Goal: Ask a question: Seek information or help from site administrators or community

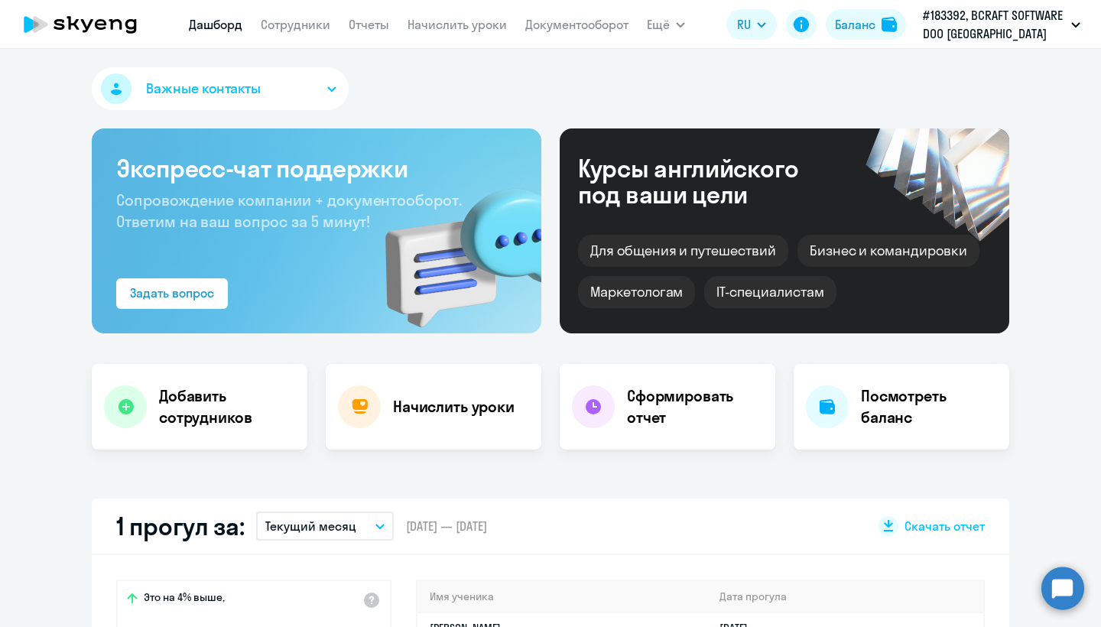
select select "30"
click at [298, 28] on link "Сотрудники" at bounding box center [296, 24] width 70 height 15
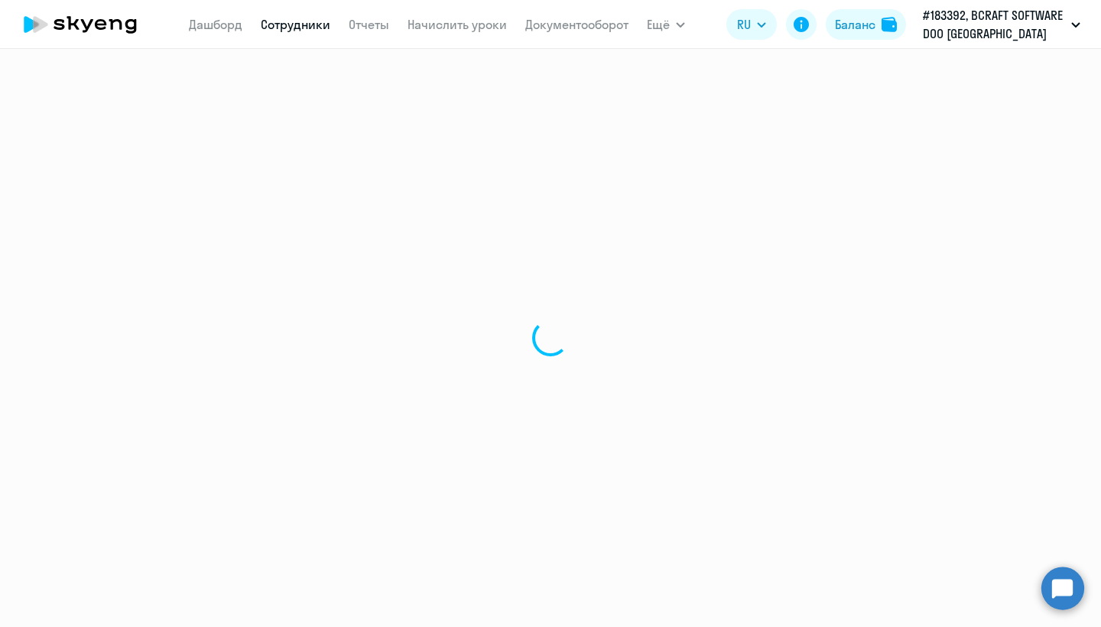
select select "30"
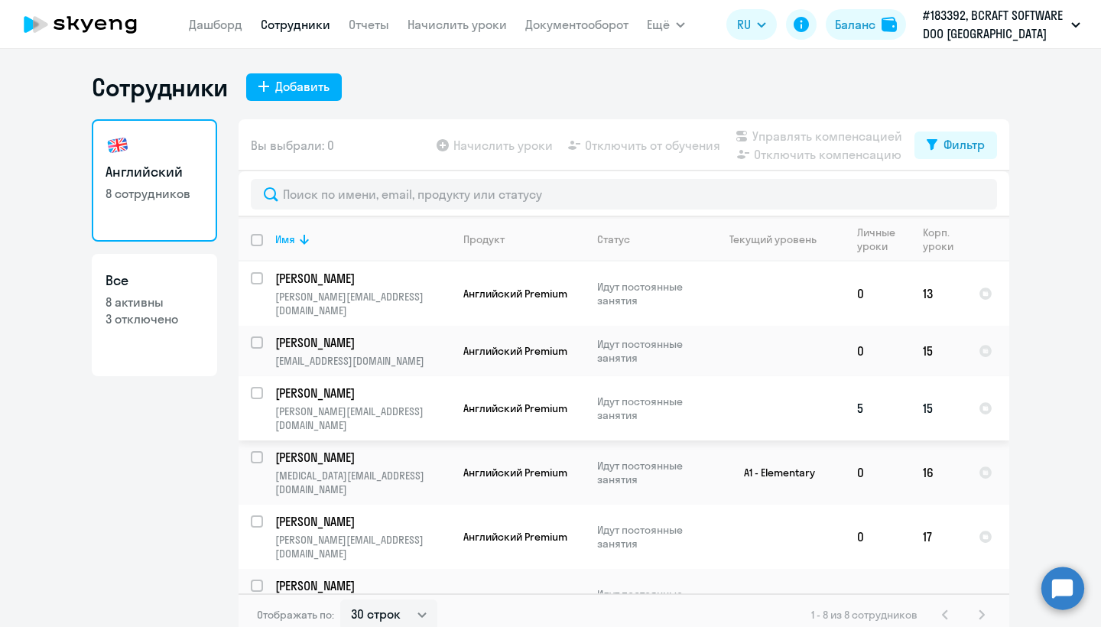
click at [333, 385] on p "[PERSON_NAME]" at bounding box center [361, 393] width 173 height 17
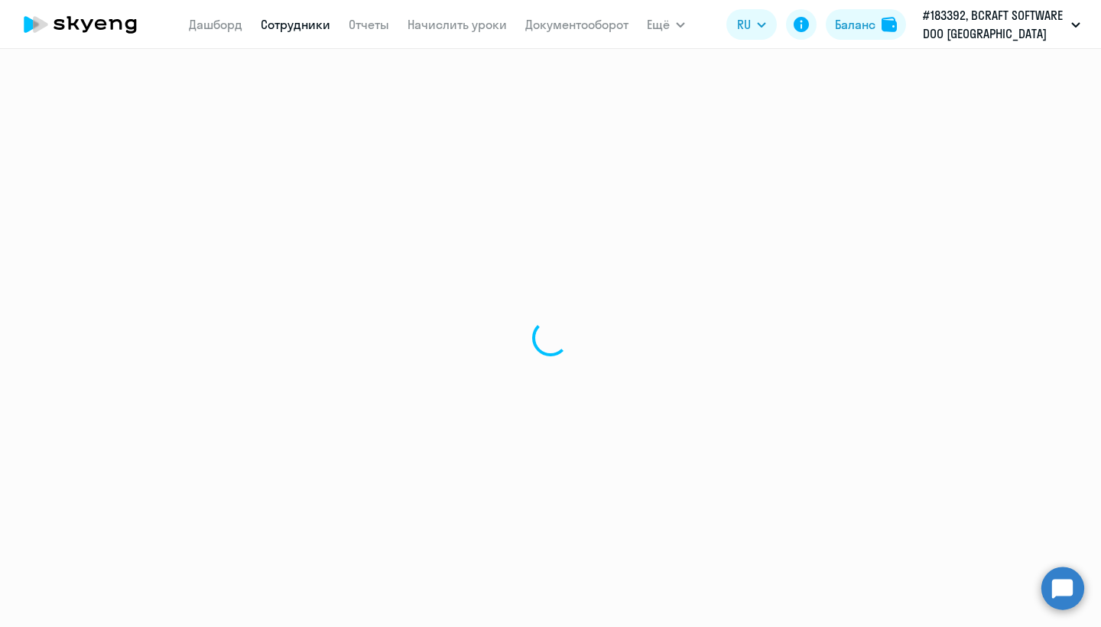
select select "english"
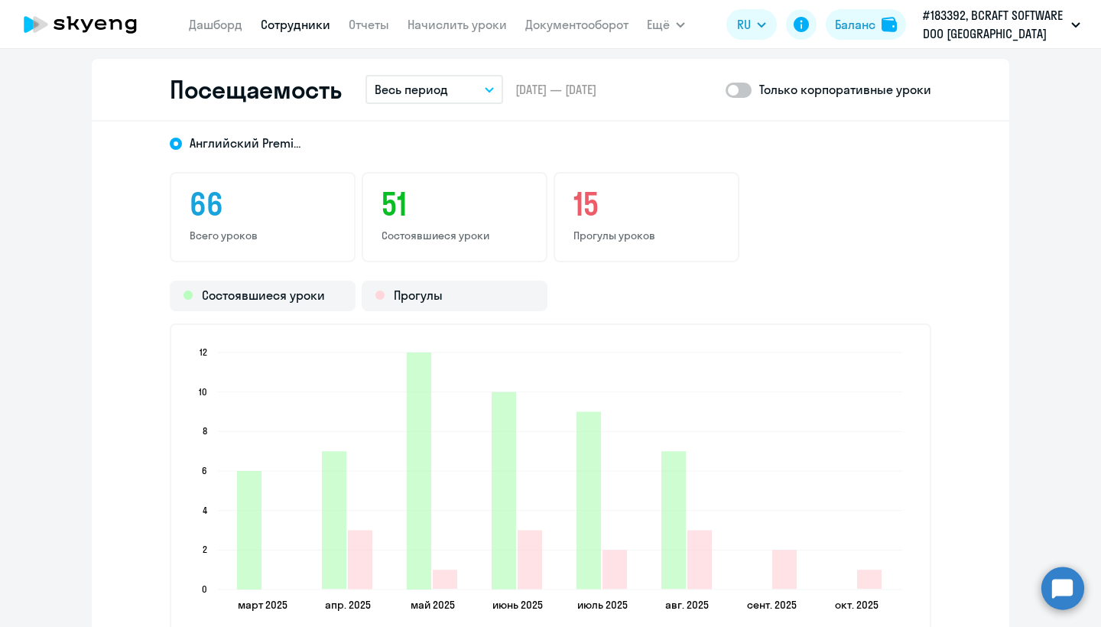
scroll to position [1732, 0]
drag, startPoint x: 1087, startPoint y: 480, endPoint x: 1087, endPoint y: 507, distance: 26.8
click at [866, 578] on icon "2025-10-08T17:00:00.000Z Прогулы 1" at bounding box center [869, 579] width 24 height 19
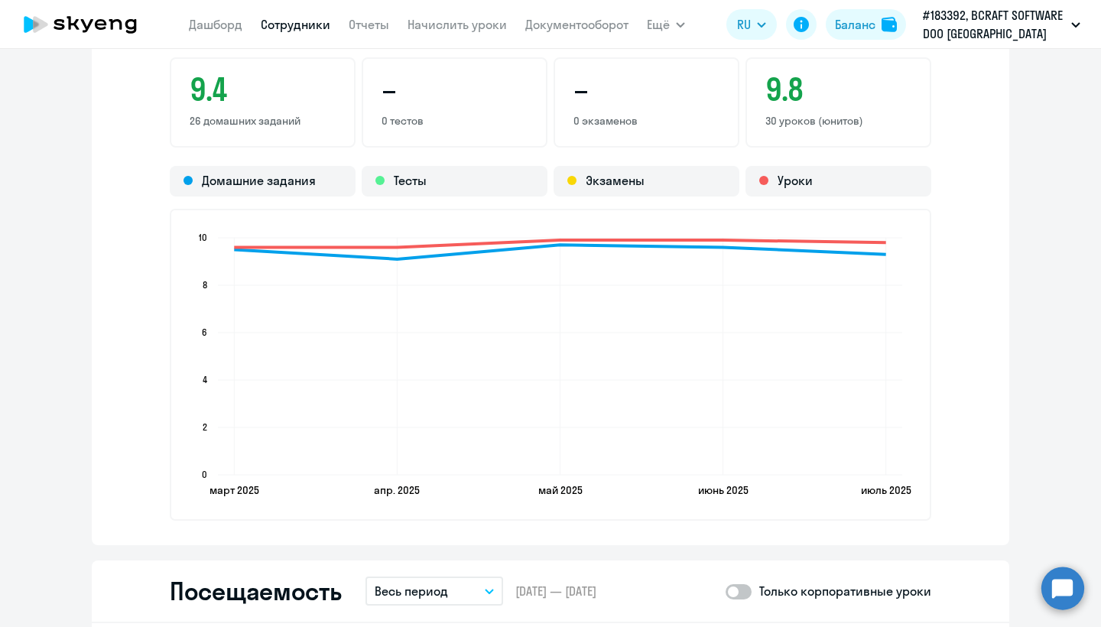
scroll to position [0, 0]
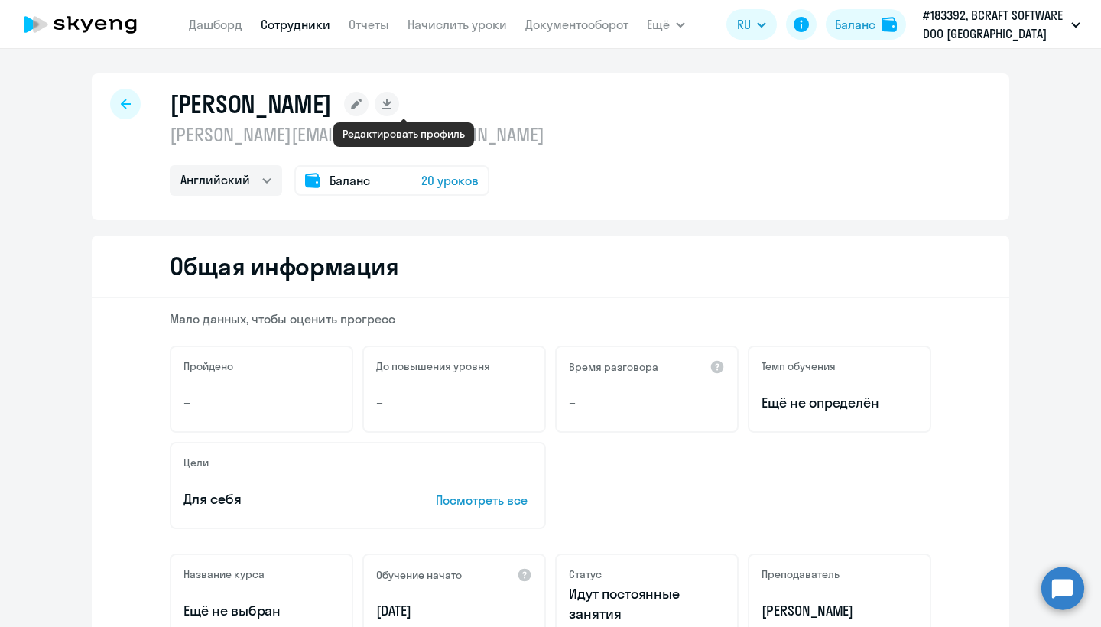
click at [369, 112] on rect at bounding box center [356, 104] width 24 height 24
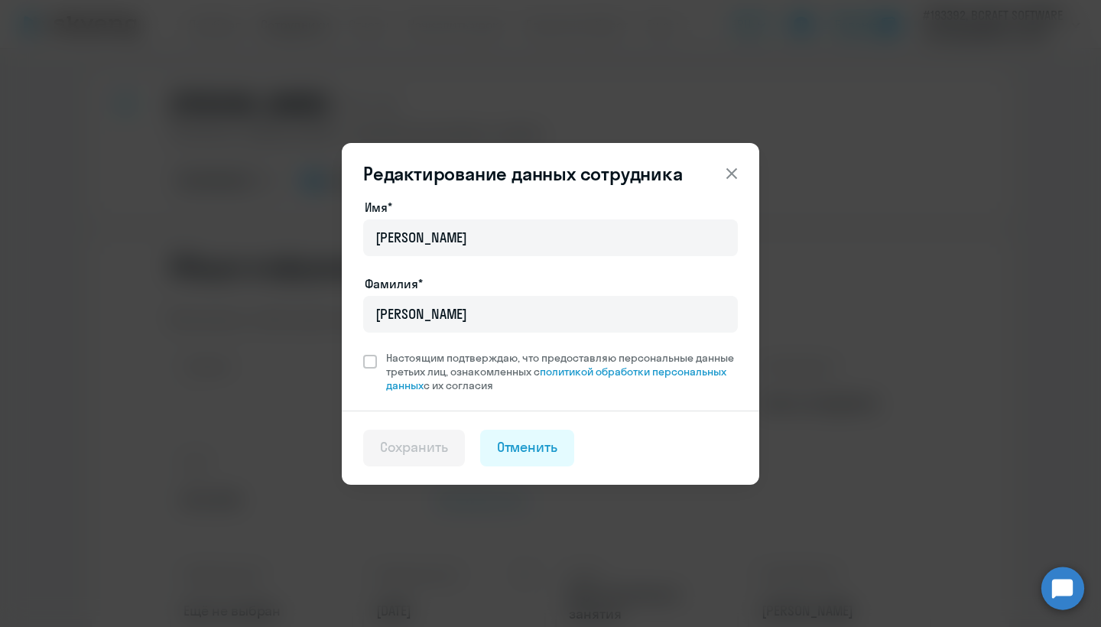
click at [733, 174] on icon at bounding box center [731, 172] width 11 height 11
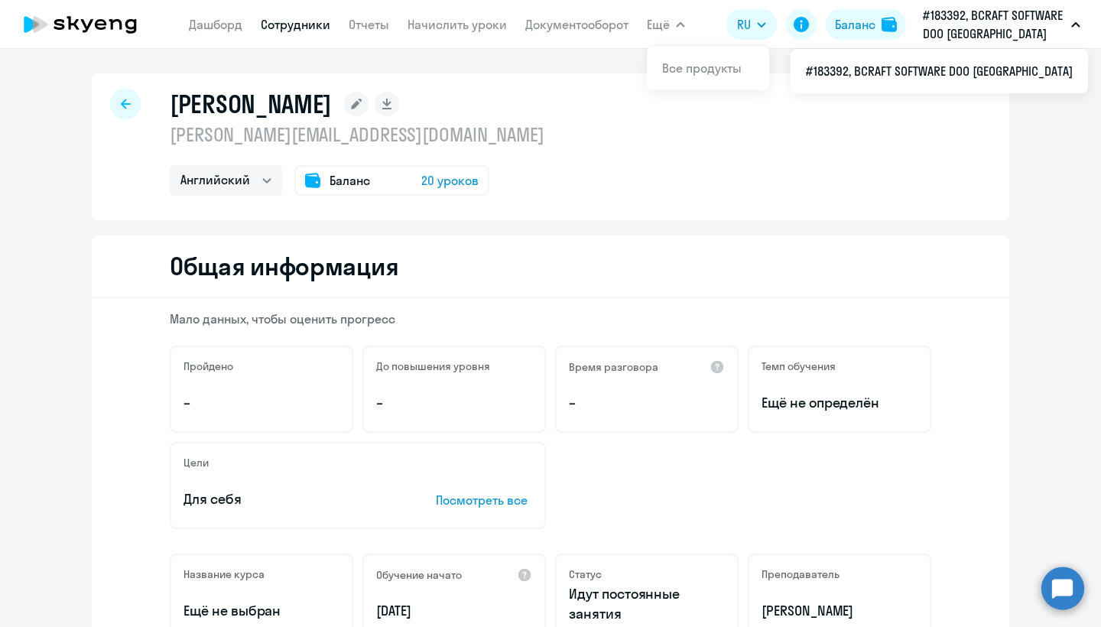
click at [663, 21] on span "Ещё" at bounding box center [658, 24] width 23 height 18
click at [298, 23] on link "Сотрудники" at bounding box center [296, 24] width 70 height 15
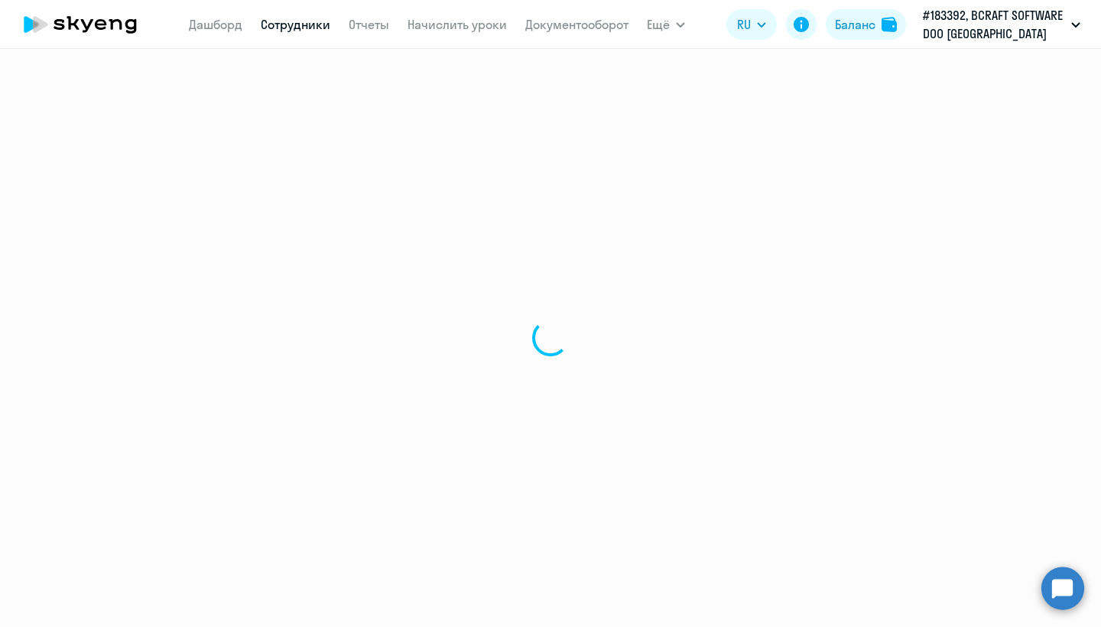
select select "30"
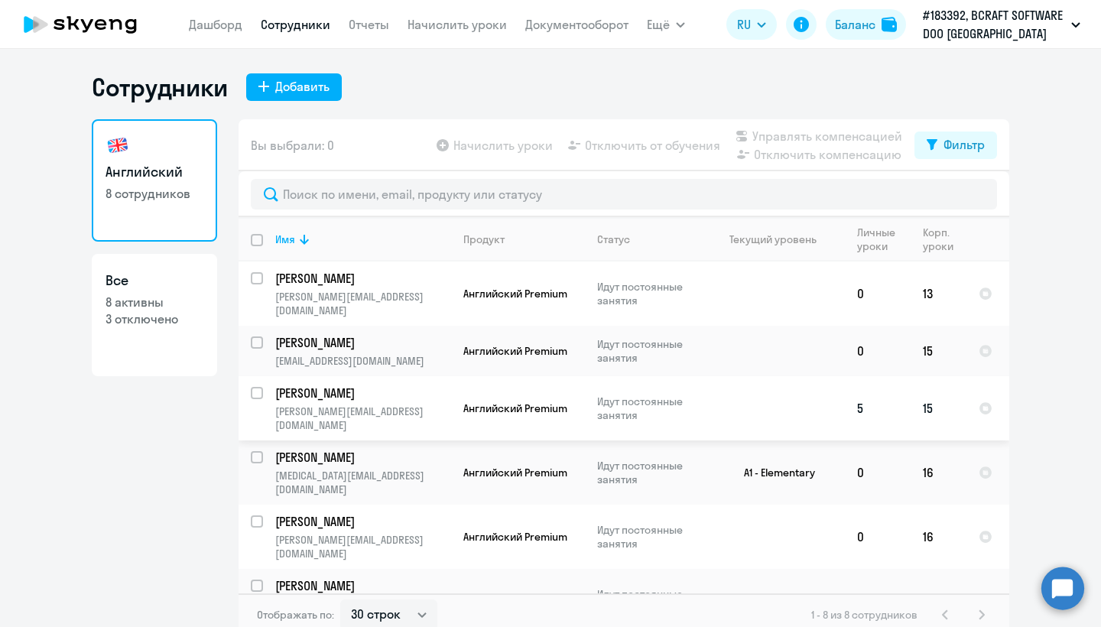
click at [427, 389] on td "[PERSON_NAME] [PERSON_NAME][EMAIL_ADDRESS][DOMAIN_NAME]" at bounding box center [357, 408] width 188 height 64
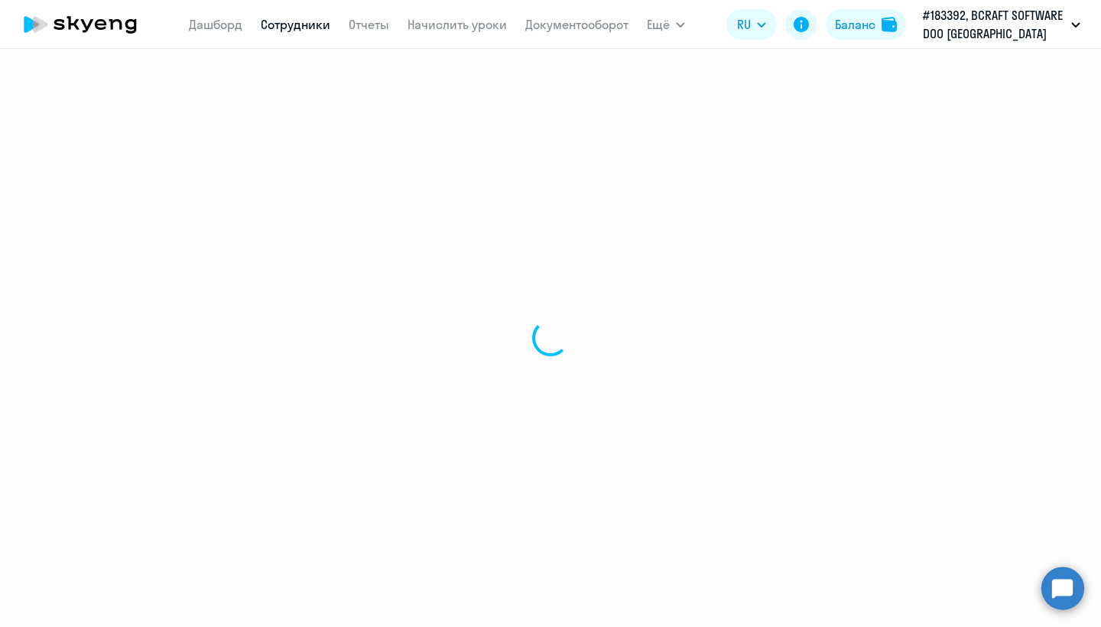
select select "english"
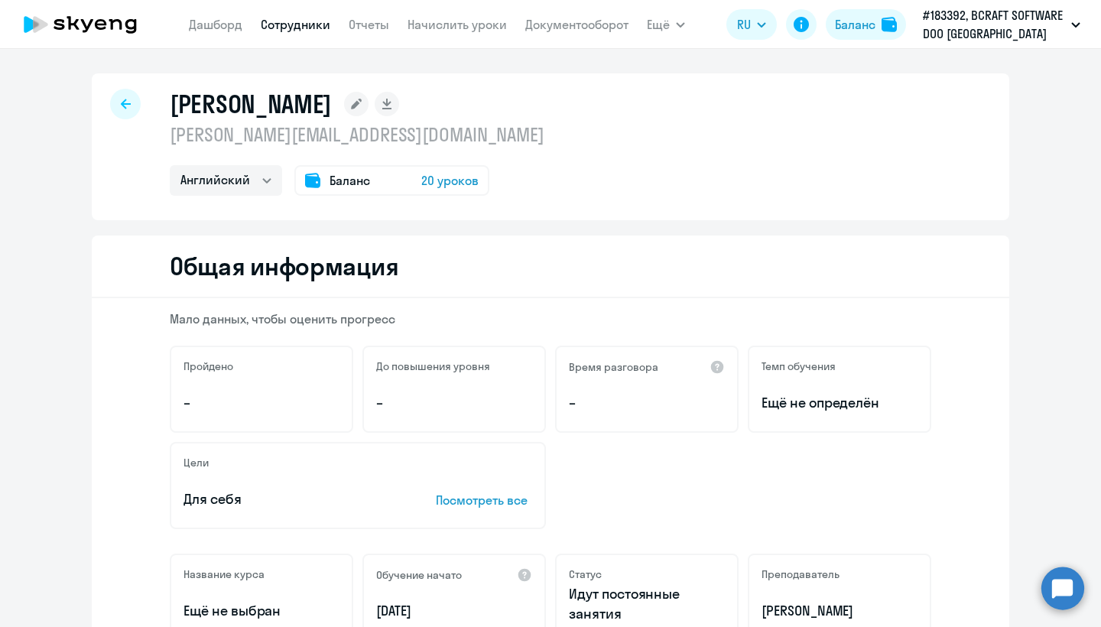
click at [424, 184] on span "20 уроков" at bounding box center [449, 180] width 57 height 18
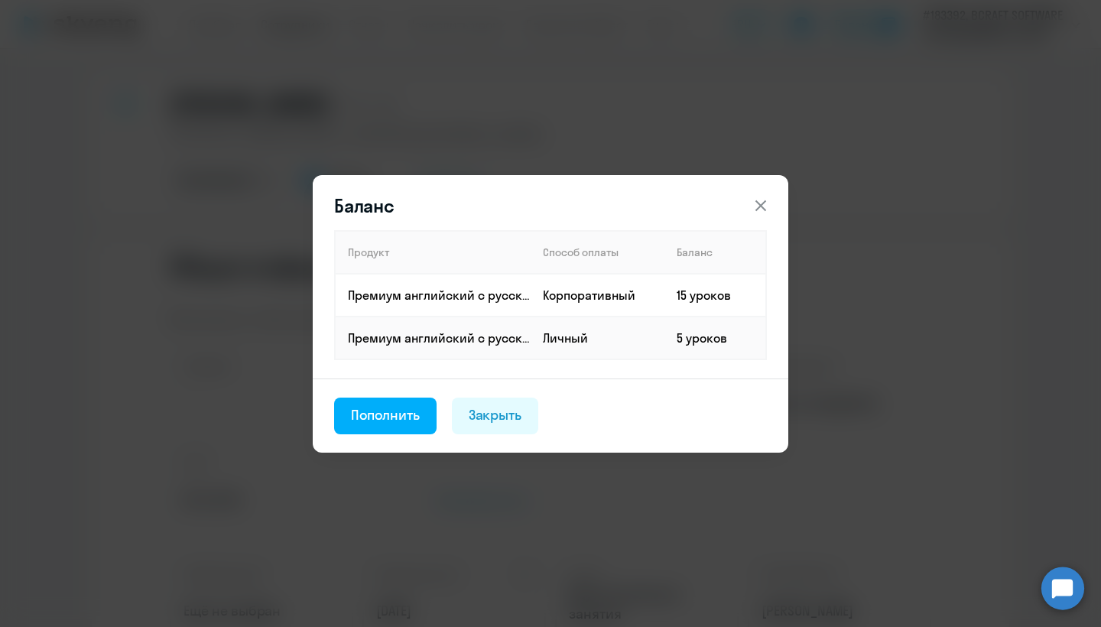
click at [763, 208] on icon at bounding box center [760, 205] width 11 height 11
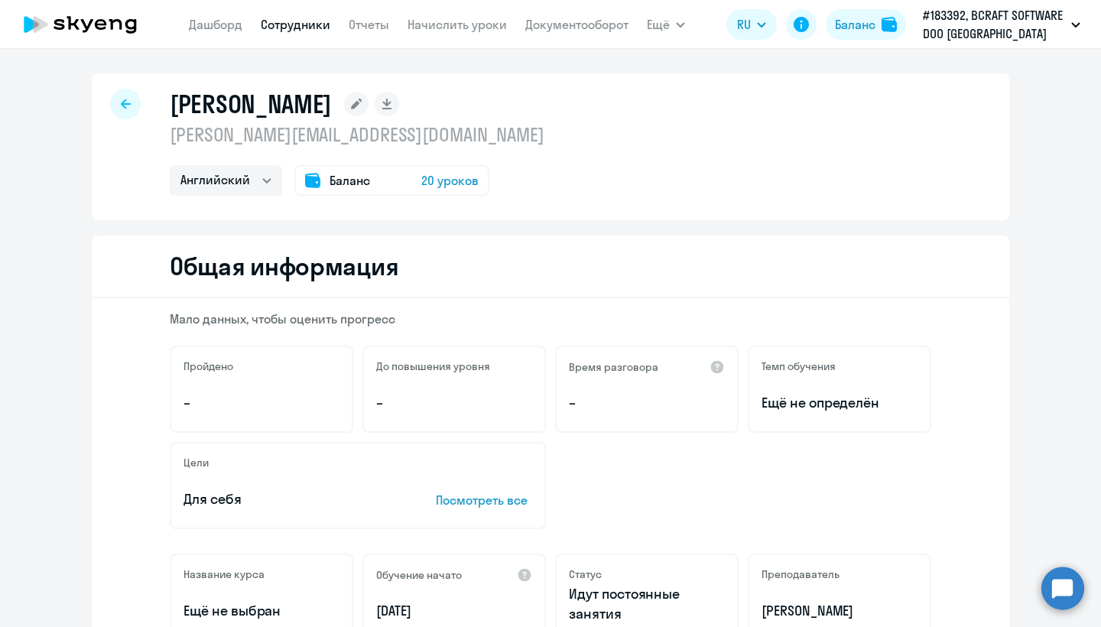
click at [330, 119] on h1 "[PERSON_NAME]" at bounding box center [251, 104] width 162 height 31
click at [369, 99] on rect at bounding box center [356, 104] width 24 height 24
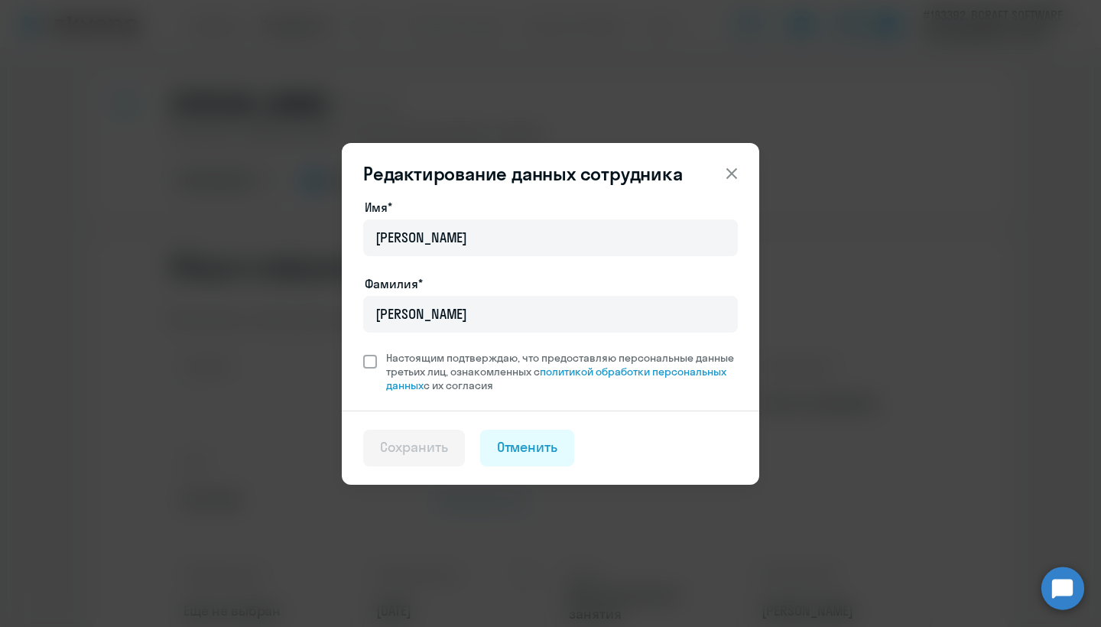
click at [369, 366] on span at bounding box center [370, 362] width 14 height 14
click at [363, 351] on input "Настоящим подтверждаю, что предоставляю персональные данные третьих лиц, ознако…" at bounding box center [362, 350] width 1 height 1
checkbox input "true"
click at [1100, 228] on div "Редактирование данных сотрудника Имя* [PERSON_NAME]* [PERSON_NAME] подтверждаю,…" at bounding box center [550, 313] width 1101 height 627
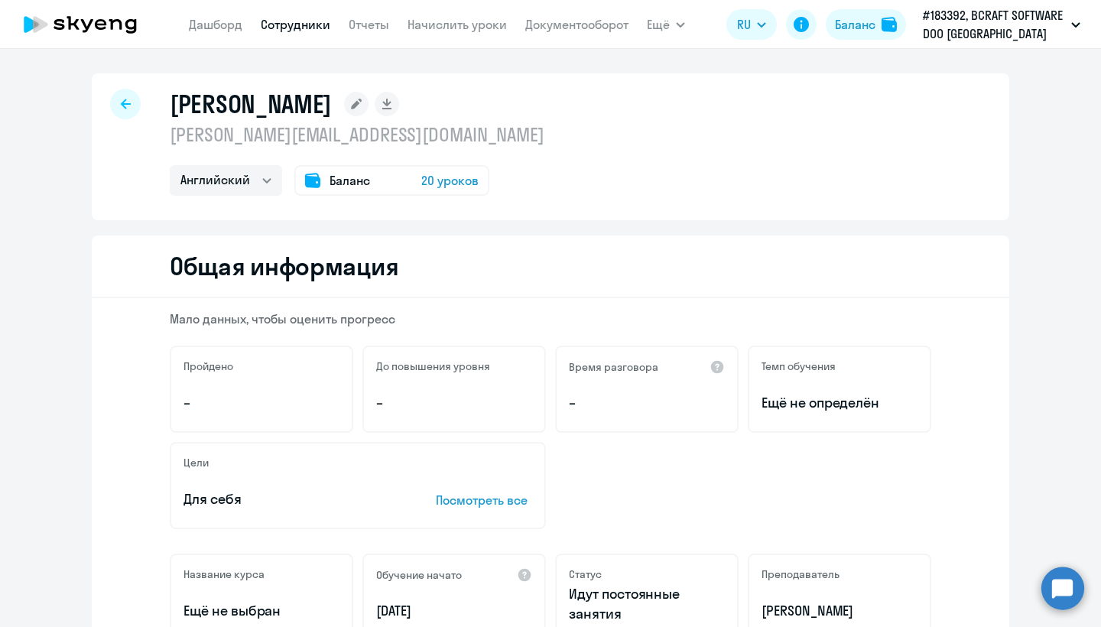
drag, startPoint x: 1100, startPoint y: 45, endPoint x: 1100, endPoint y: 93, distance: 47.4
click at [1100, 95] on app-root "[PERSON_NAME] Отчеты Начислить уроки Документооборот Ещё Все продукты Дашборд С…" at bounding box center [550, 313] width 1101 height 627
click at [676, 50] on li "Все продукты" at bounding box center [708, 68] width 122 height 38
click at [664, 25] on span "Ещё" at bounding box center [658, 24] width 23 height 18
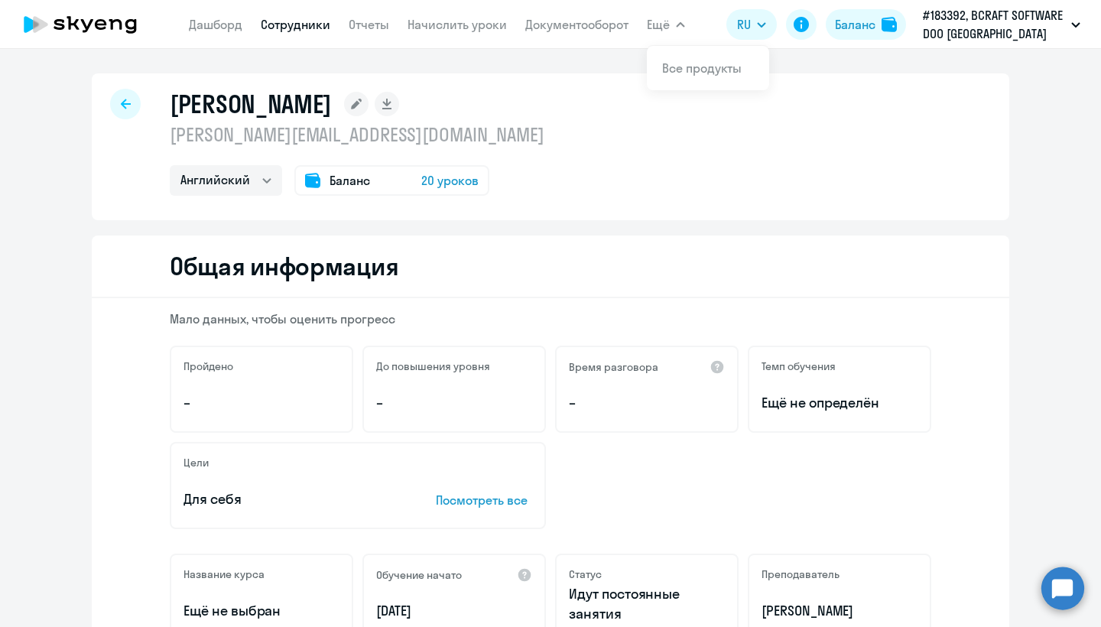
click at [674, 27] on button "Ещё" at bounding box center [666, 24] width 38 height 31
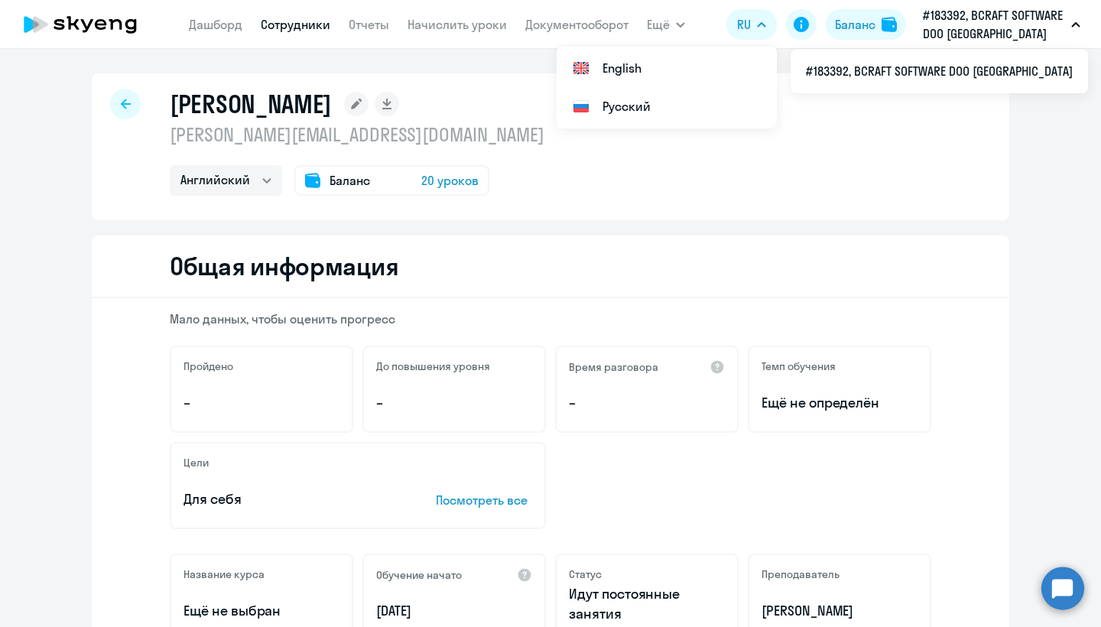
click at [972, 22] on p "#183392, BCRAFT SOFTWARE DOO [GEOGRAPHIC_DATA]" at bounding box center [994, 24] width 142 height 37
click at [972, 26] on p "#183392, BCRAFT SOFTWARE DOO [GEOGRAPHIC_DATA]" at bounding box center [994, 24] width 142 height 37
click at [971, 26] on p "#183392, BCRAFT SOFTWARE DOO [GEOGRAPHIC_DATA]" at bounding box center [994, 24] width 142 height 37
click at [80, 24] on icon at bounding box center [80, 24] width 135 height 38
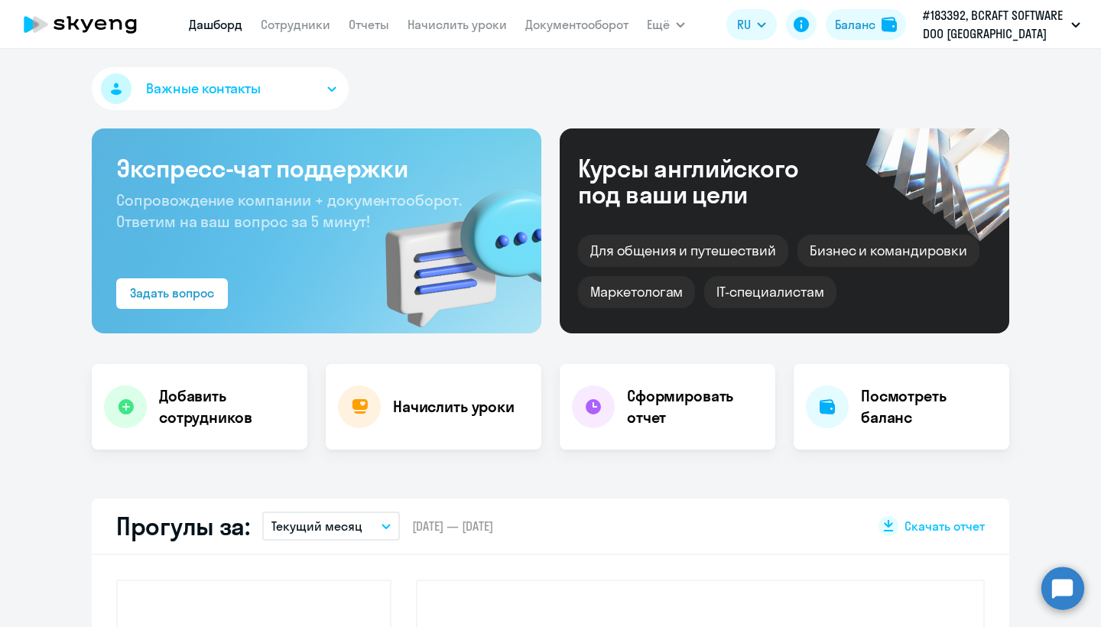
select select "30"
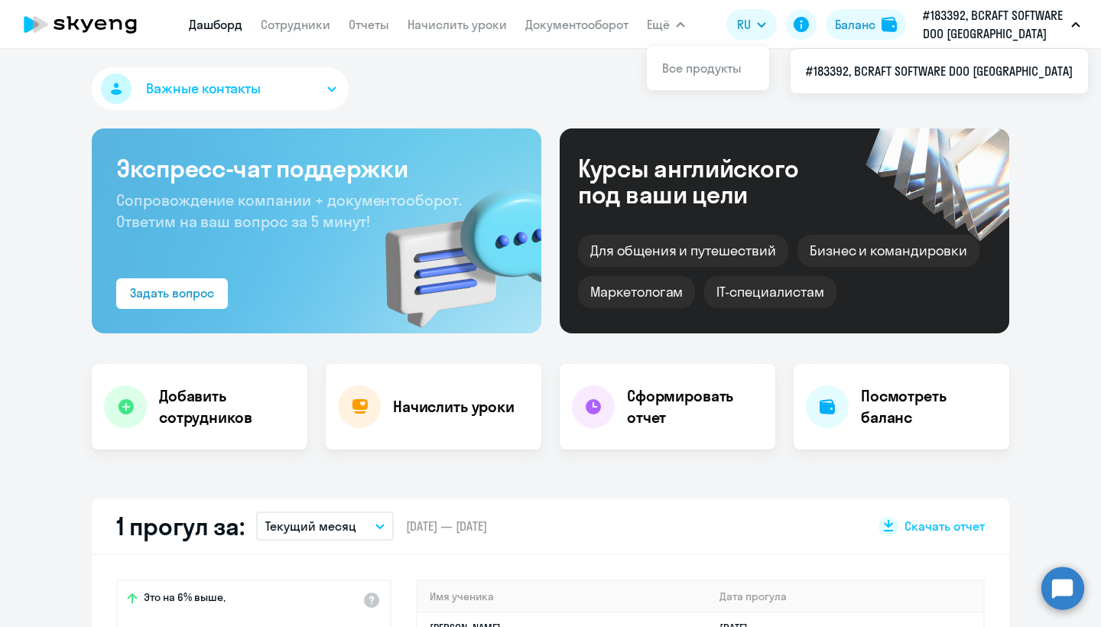
click at [1063, 580] on circle at bounding box center [1062, 588] width 43 height 43
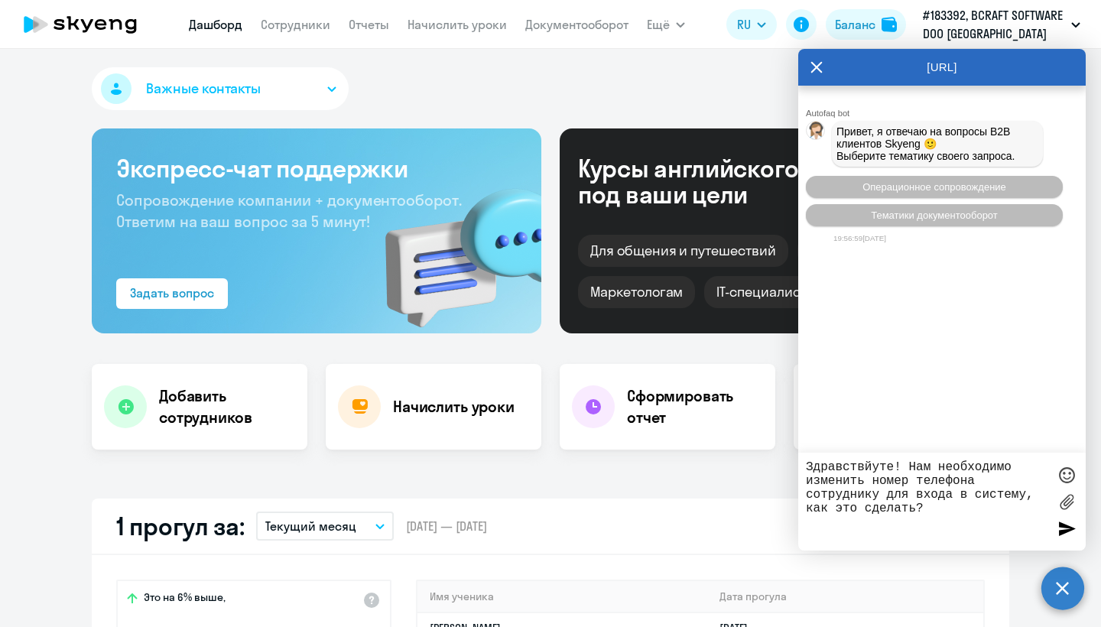
click at [845, 470] on textarea "Здравствйуте! Нам необходимо изменить номер телефона сотруднику для входа в сис…" at bounding box center [927, 501] width 242 height 83
click at [863, 468] on textarea "Здравствйуте! Нам необходимо изменить номер телефона сотруднику для входа в сис…" at bounding box center [927, 501] width 242 height 83
drag, startPoint x: 878, startPoint y: 463, endPoint x: 866, endPoint y: 463, distance: 12.2
click at [866, 463] on textarea "Здравствйуте! Нам необходимо изменить номер телефона сотруднику для входа в сис…" at bounding box center [927, 501] width 242 height 83
type textarea "Здравствуйте! Нам необходимо изменить номер телефона сотруднику для входа в сис…"
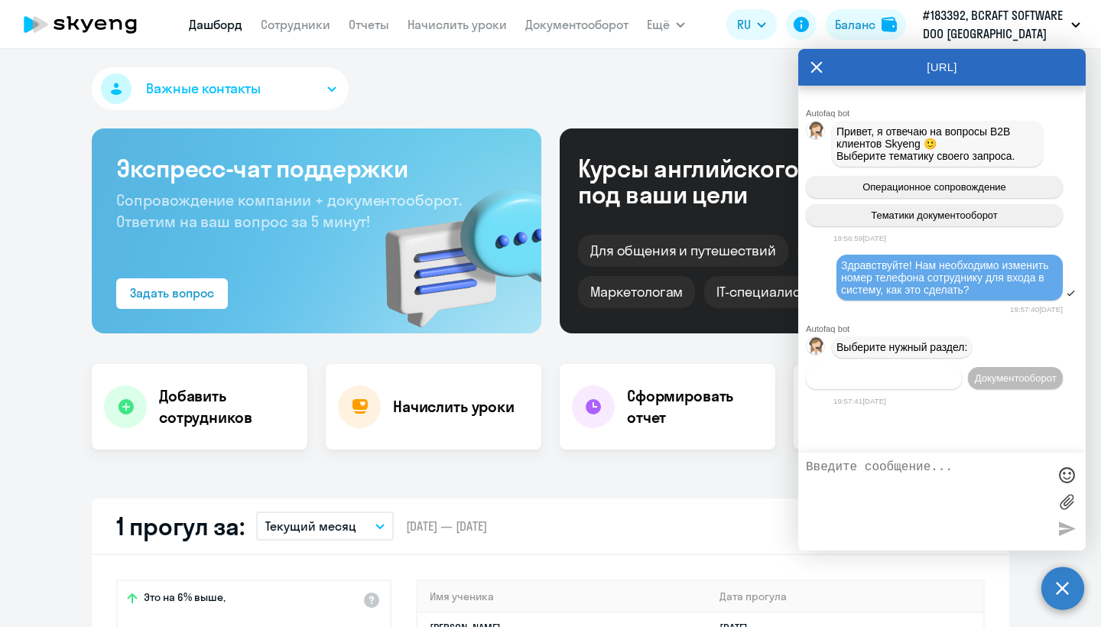
click at [956, 384] on span "Операционное сопровождение" at bounding box center [884, 377] width 144 height 11
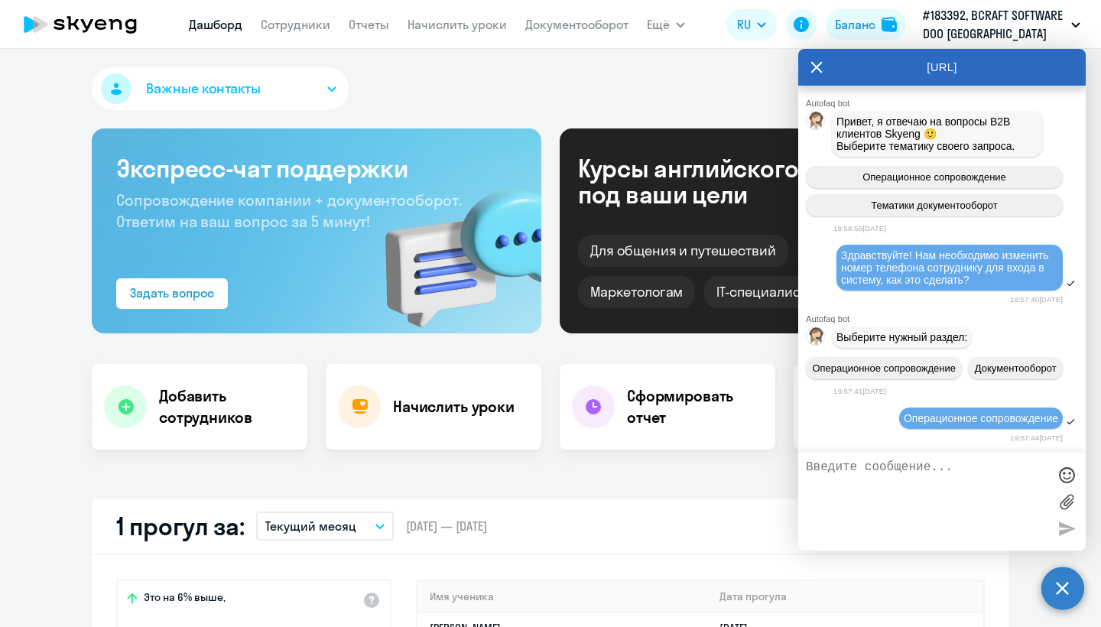
scroll to position [166, 0]
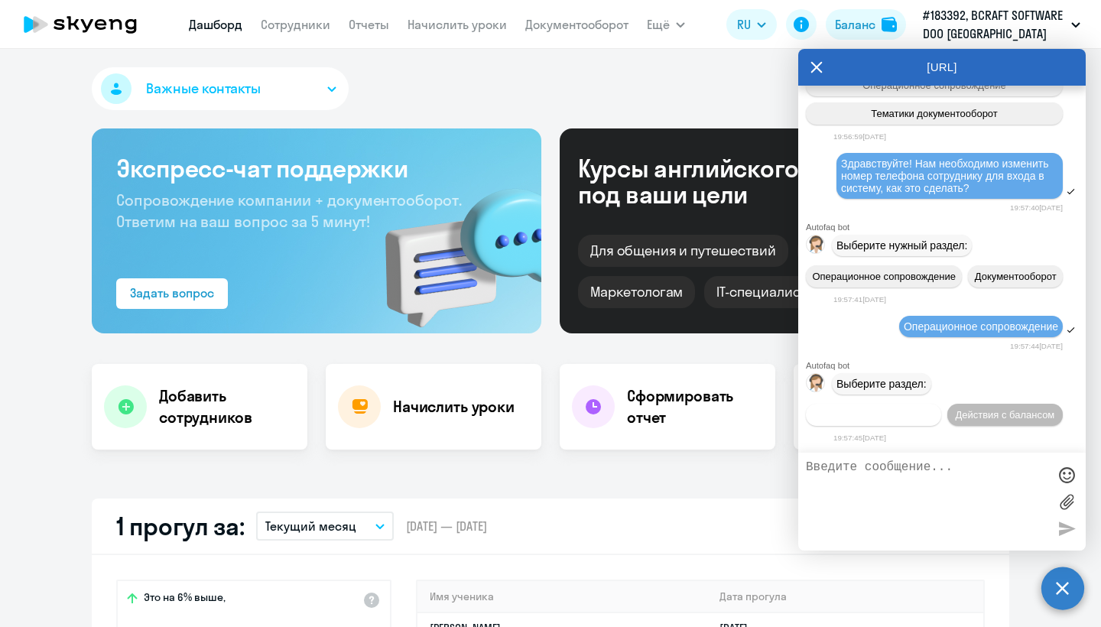
click at [941, 404] on button "Действия по сотрудникам" at bounding box center [873, 415] width 135 height 22
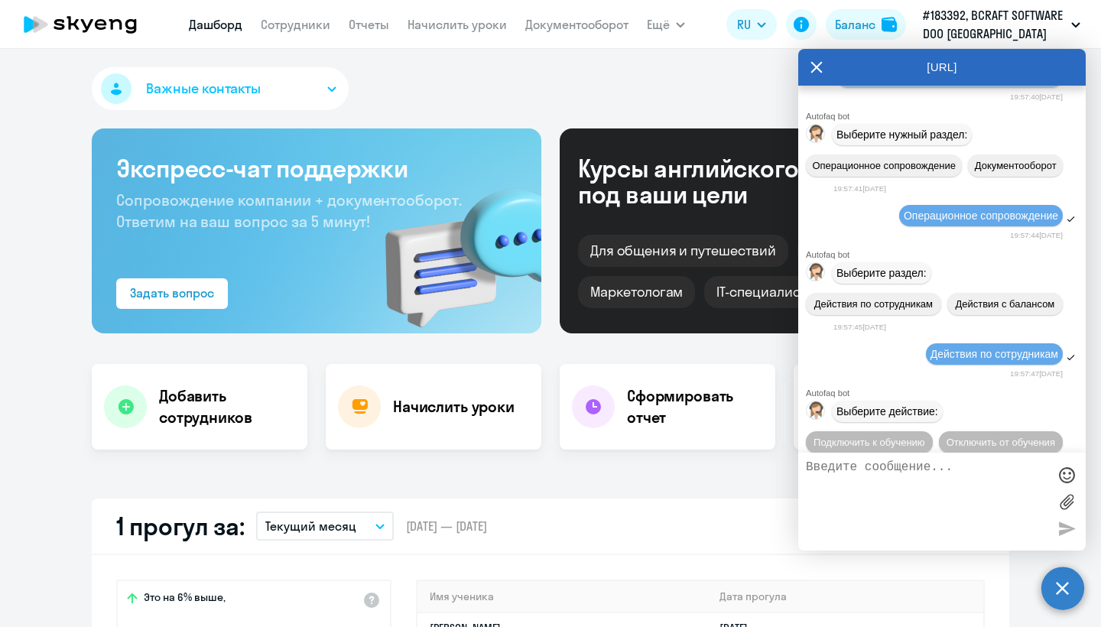
scroll to position [395, 0]
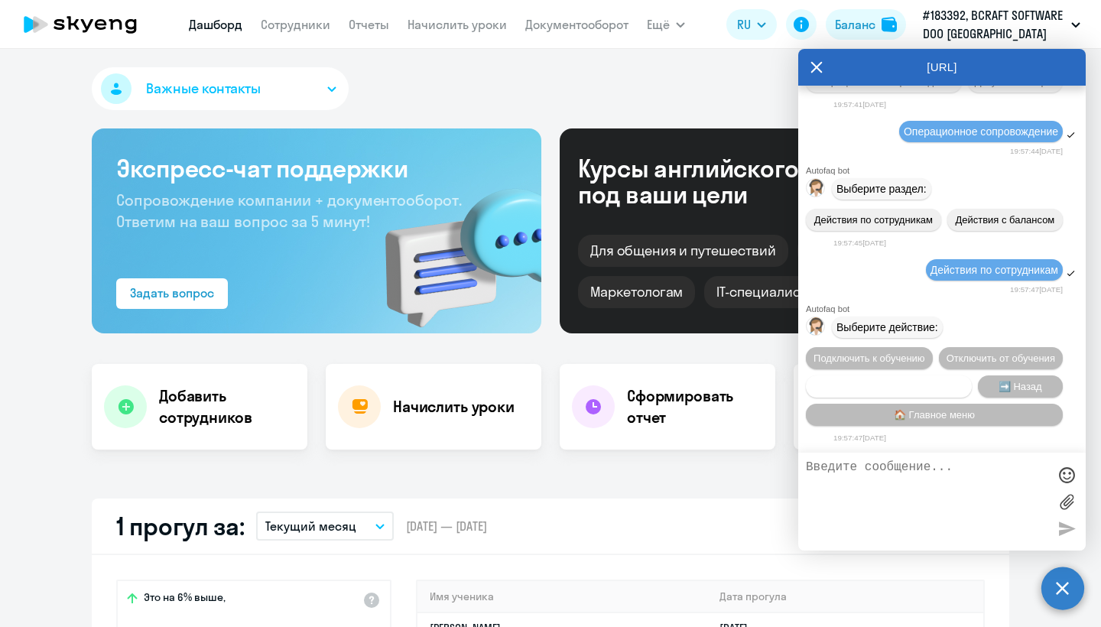
click at [941, 384] on span "Сотруднику нужна помощь" at bounding box center [889, 386] width 124 height 11
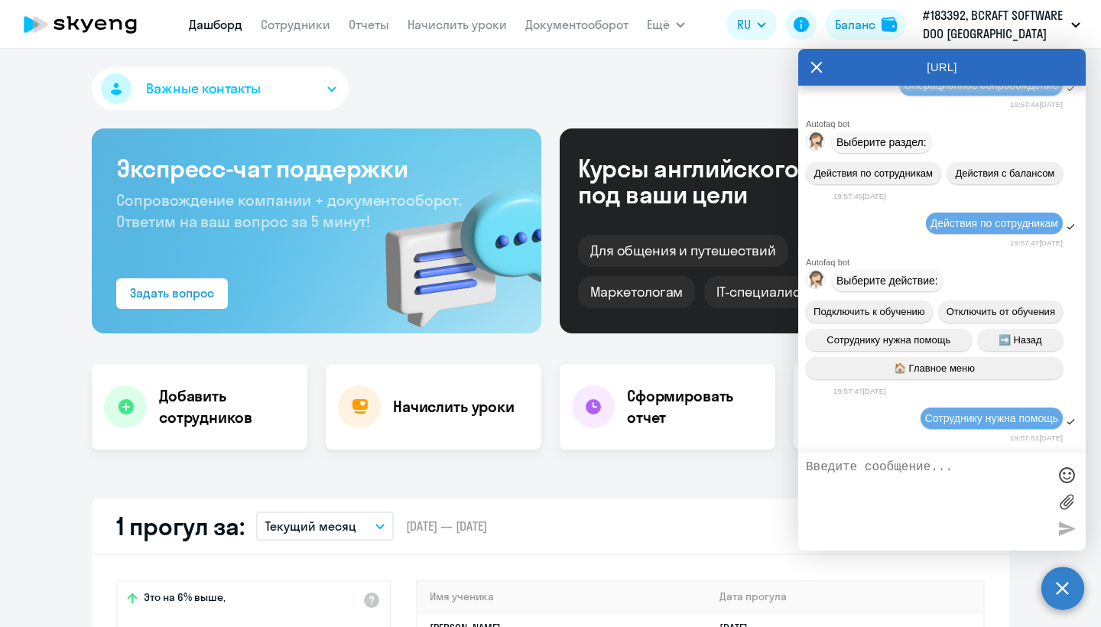
scroll to position [933, 0]
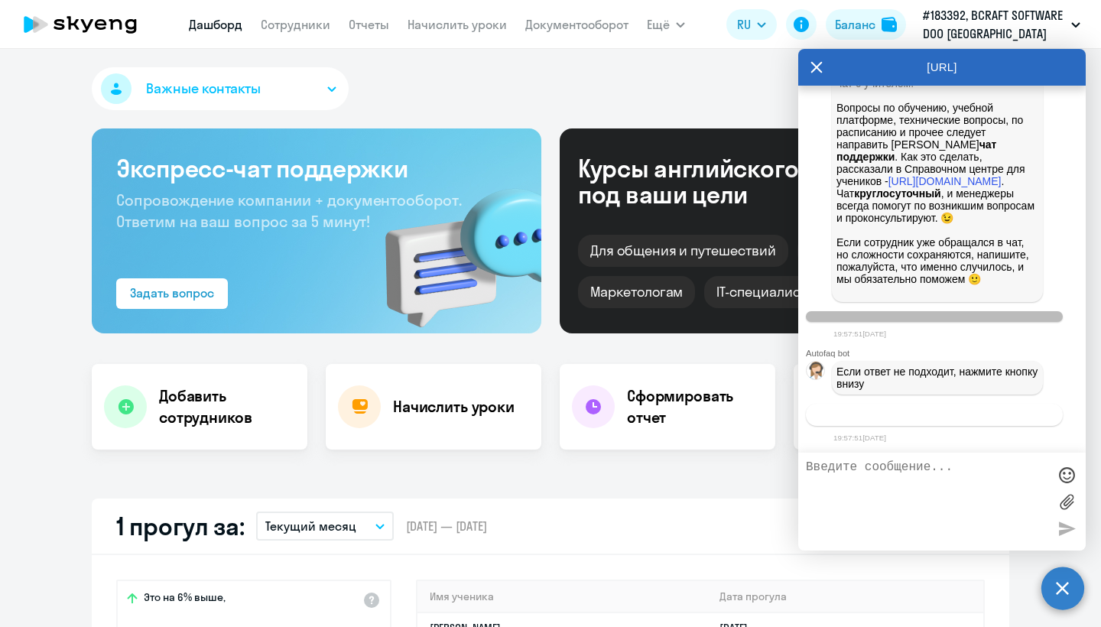
click at [970, 406] on button "Связаться с менеджером" at bounding box center [934, 415] width 257 height 22
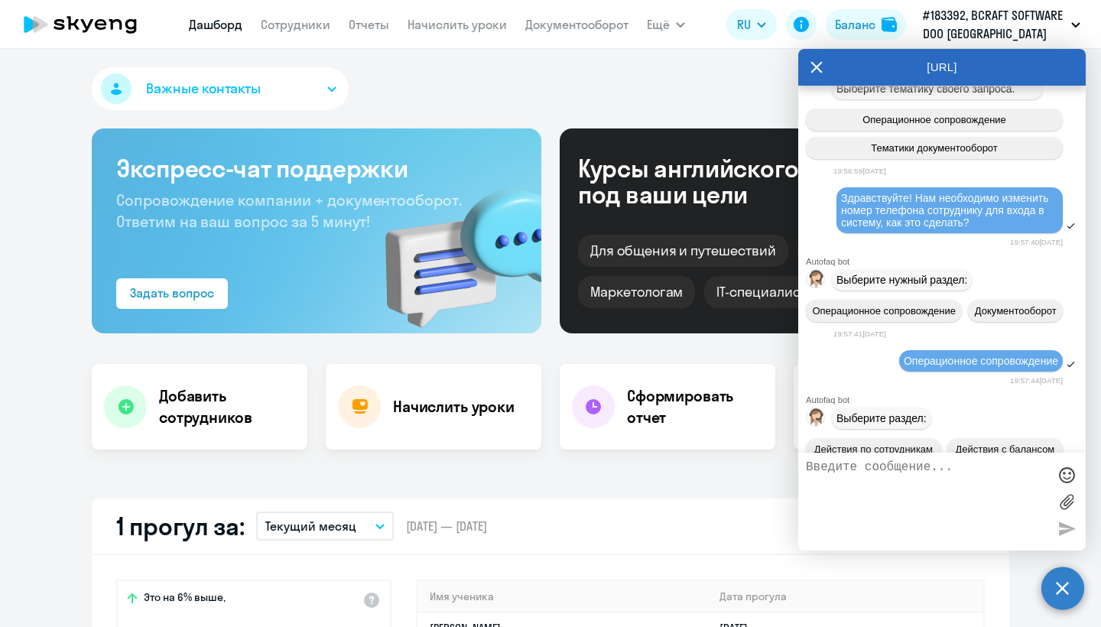
scroll to position [56, 0]
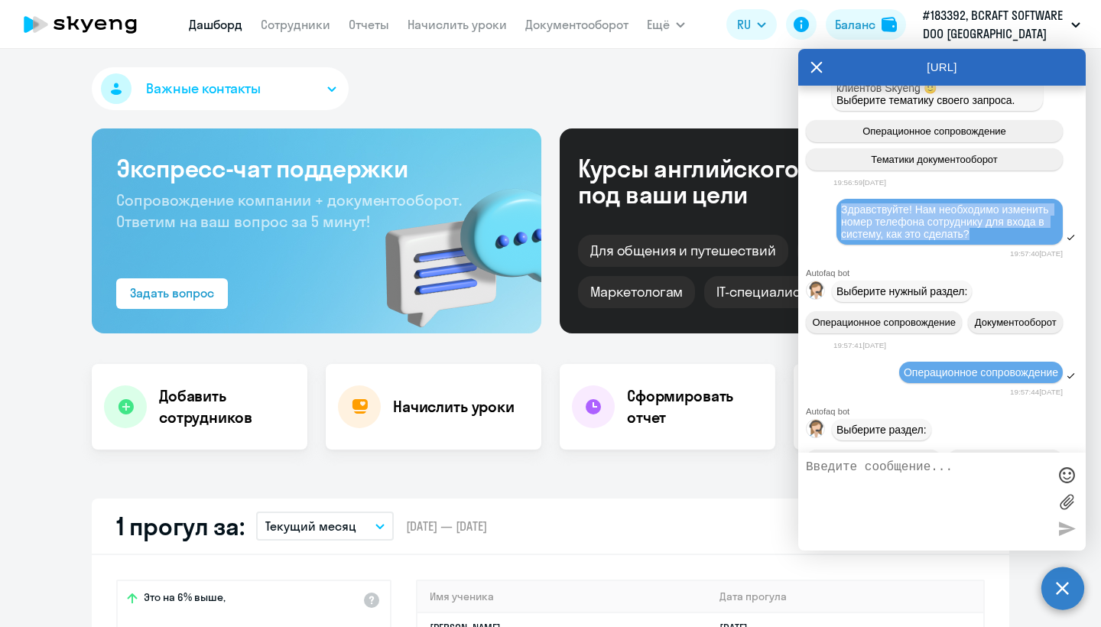
drag, startPoint x: 842, startPoint y: 217, endPoint x: 1044, endPoint y: 247, distance: 204.1
click at [1044, 245] on div "Здравствуйте! Нам необходимо изменить номер телефона сотруднику для входа в сис…" at bounding box center [950, 222] width 226 height 46
copy span "Здравствуйте! Нам необходимо изменить номер телефона сотруднику для входа в сис…"
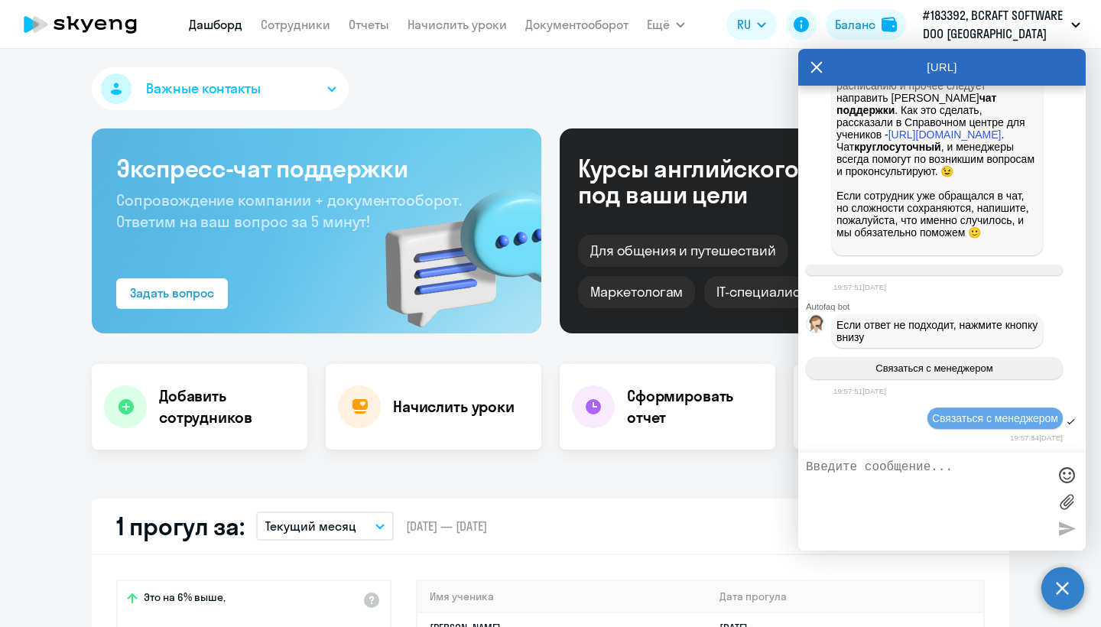
click at [922, 482] on textarea at bounding box center [927, 501] width 242 height 83
click at [851, 472] on textarea at bounding box center [927, 501] width 242 height 83
click at [971, 423] on span "Связаться с менеджером" at bounding box center [995, 418] width 126 height 12
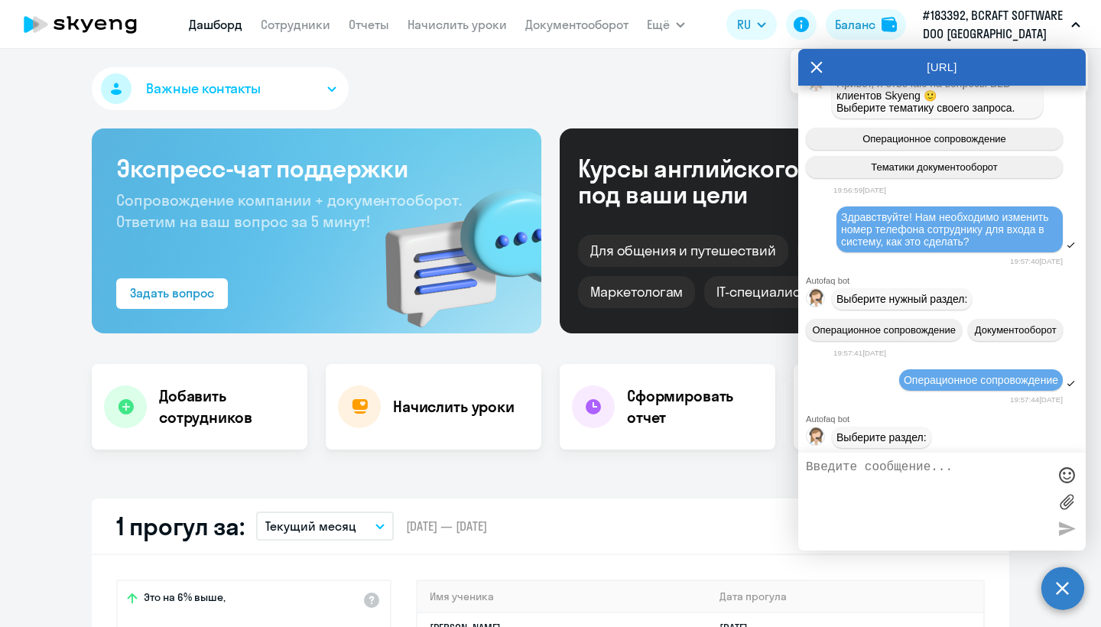
scroll to position [1085, 0]
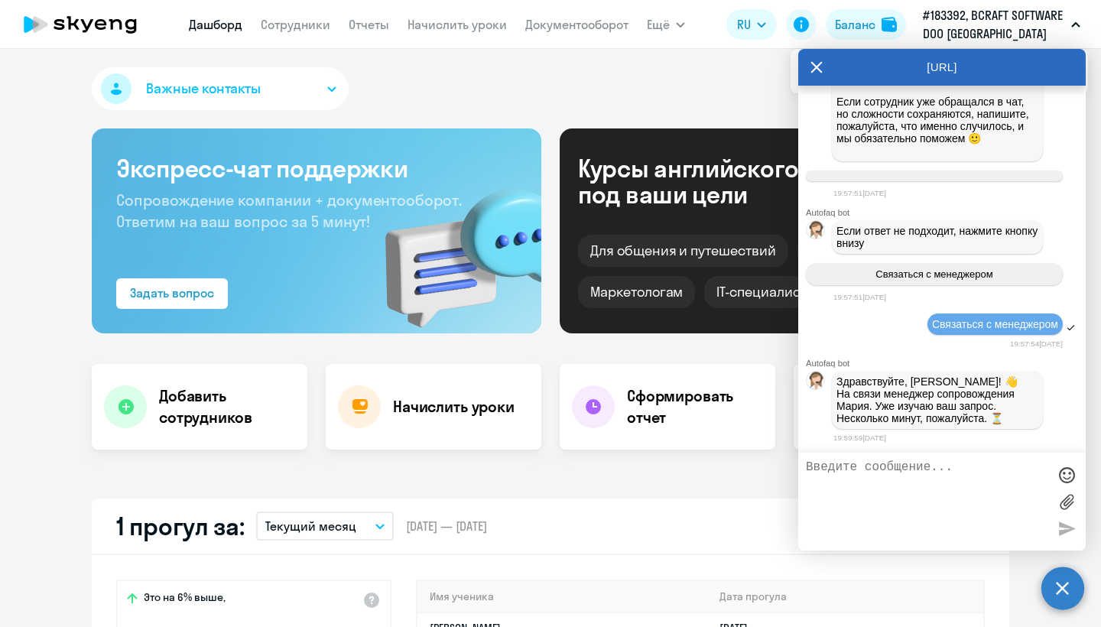
click at [271, 87] on button "Важные контакты" at bounding box center [220, 88] width 257 height 43
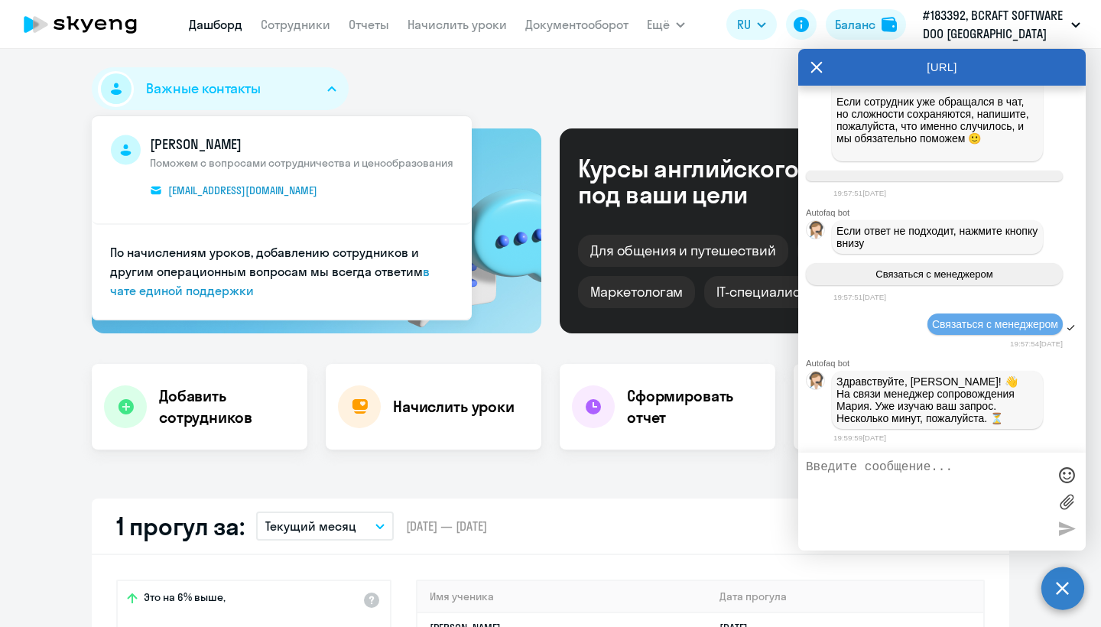
click at [271, 86] on button "Важные контакты" at bounding box center [220, 88] width 257 height 43
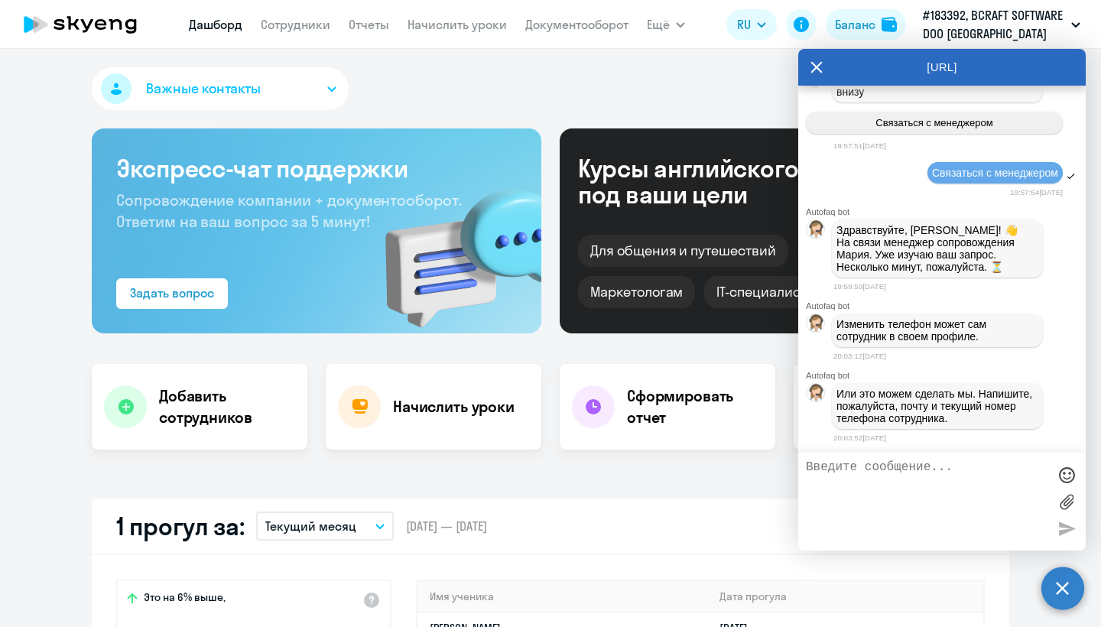
scroll to position [1250, 0]
click at [924, 486] on textarea at bounding box center [927, 501] width 242 height 83
paste textarea "[PERSON_NAME][EMAIL_ADDRESS][DOMAIN_NAME]"
paste textarea "381653495603"
type textarea "[PERSON_NAME] почта: [PERSON_NAME][EMAIL_ADDRESS][DOMAIN_NAME] новый номер: [PH…"
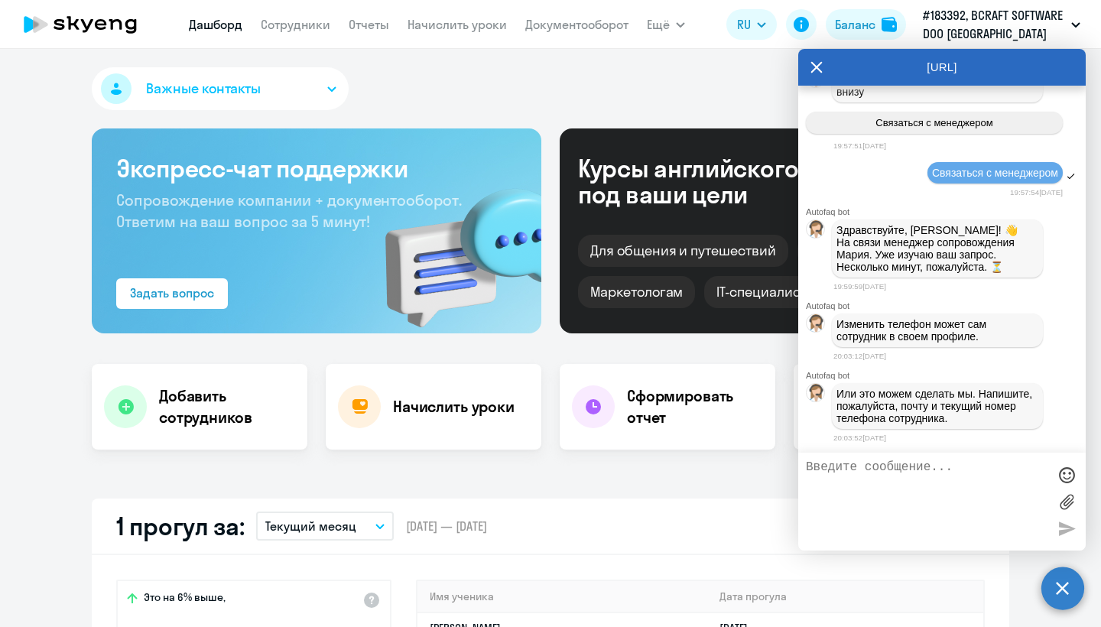
scroll to position [1321, 0]
